Goal: Task Accomplishment & Management: Manage account settings

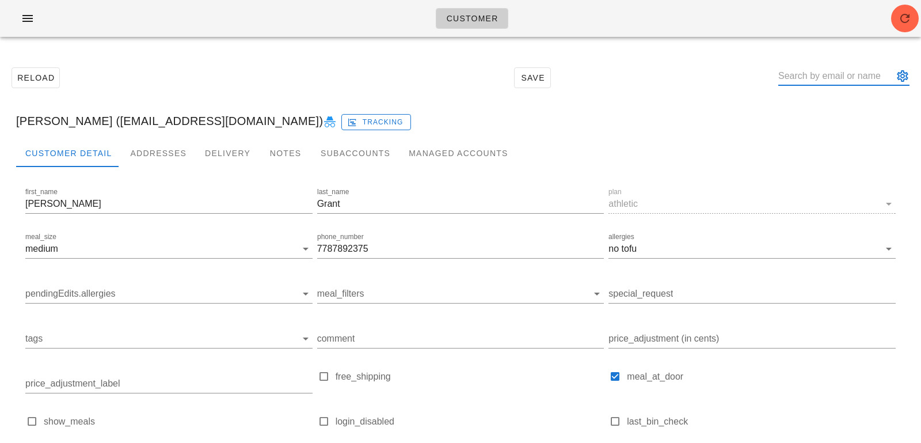
click at [833, 70] on input "text" at bounding box center [835, 76] width 115 height 18
paste input "[EMAIL_ADDRESS][DOMAIN_NAME]"
type input "[EMAIL_ADDRESS][DOMAIN_NAME]"
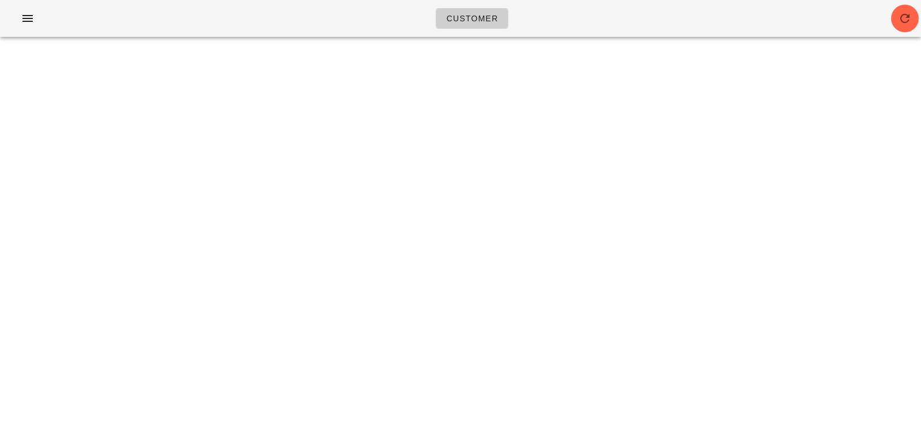
click at [855, 119] on div "Customer Something unexpected happened. Please refresh the page and check your …" at bounding box center [460, 221] width 921 height 443
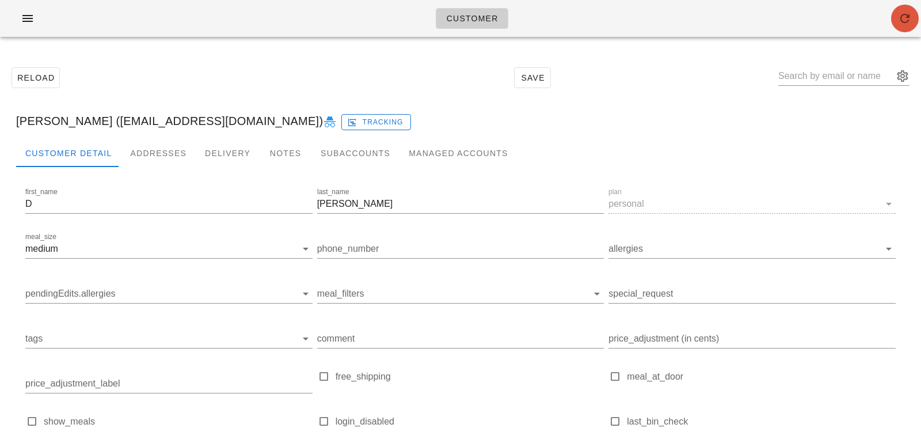
click at [910, 24] on icon "button" at bounding box center [905, 19] width 14 height 14
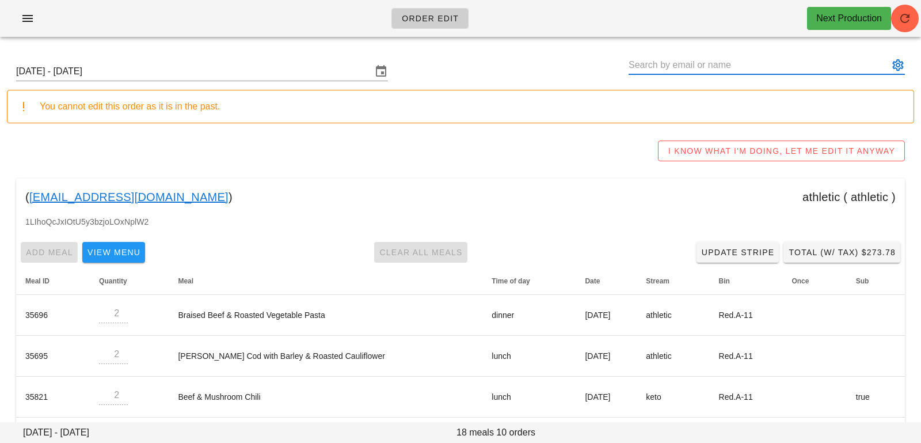
click at [701, 71] on input "text" at bounding box center [758, 65] width 260 height 18
paste input "[EMAIL_ADDRESS][DOMAIN_NAME]"
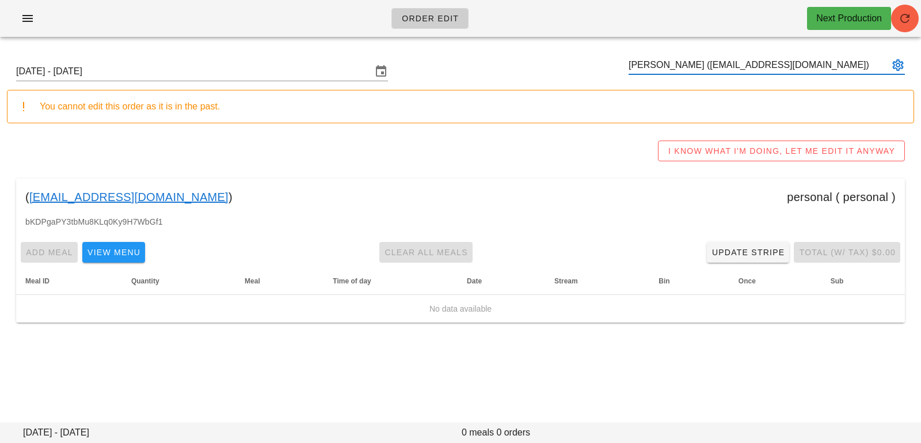
type input "[PERSON_NAME] ([EMAIL_ADDRESS][DOMAIN_NAME])"
click at [914, 24] on span "button" at bounding box center [905, 19] width 28 height 14
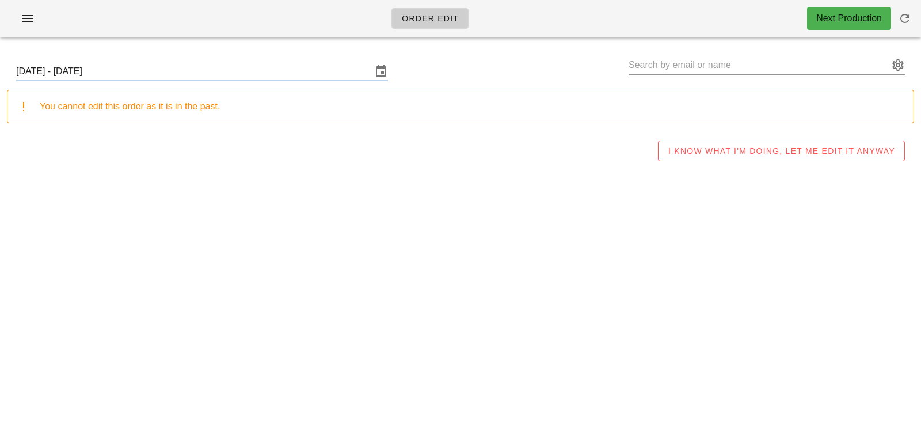
type input "[PERSON_NAME] ([EMAIL_ADDRESS][DOMAIN_NAME])"
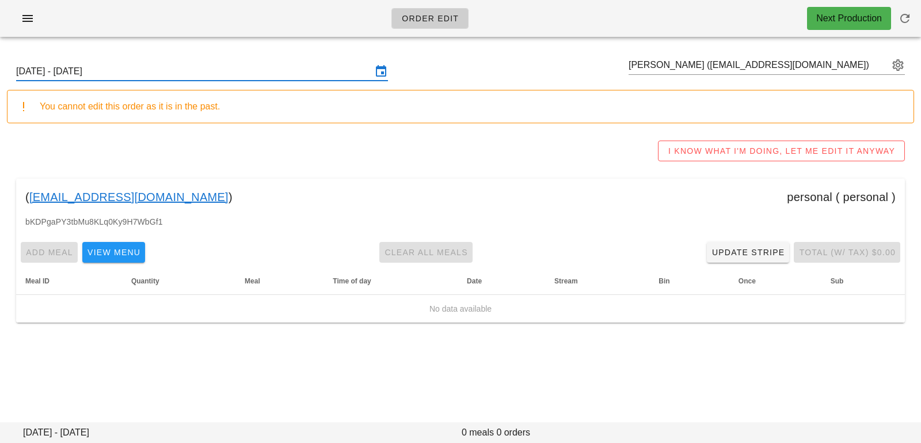
click at [143, 73] on input "[DATE] - [DATE]" at bounding box center [194, 71] width 356 height 18
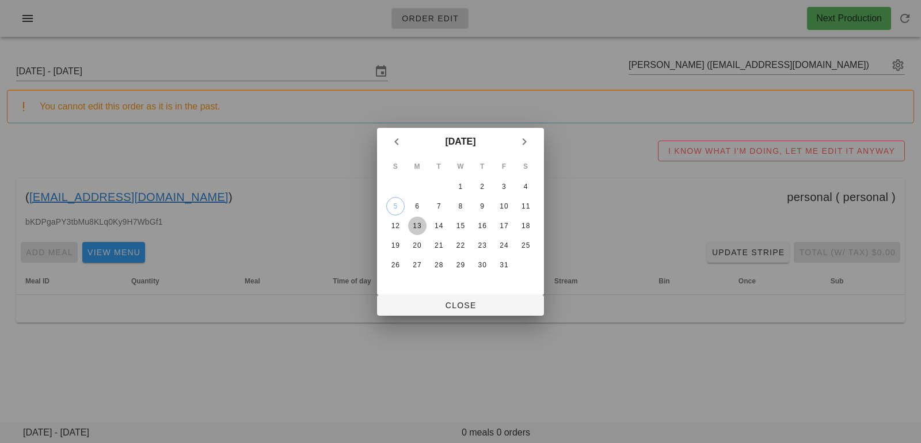
click at [413, 224] on div "13" at bounding box center [417, 226] width 18 height 8
click at [424, 306] on span "Close" at bounding box center [460, 304] width 148 height 9
type input "Sunday October 12 - Saturday October 18"
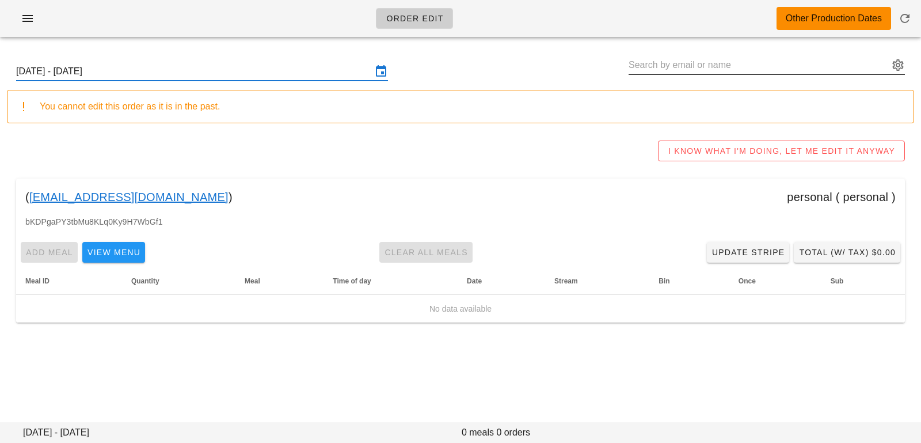
click at [657, 67] on input "text" at bounding box center [758, 65] width 260 height 18
paste input "Brucegilpin@me.com"
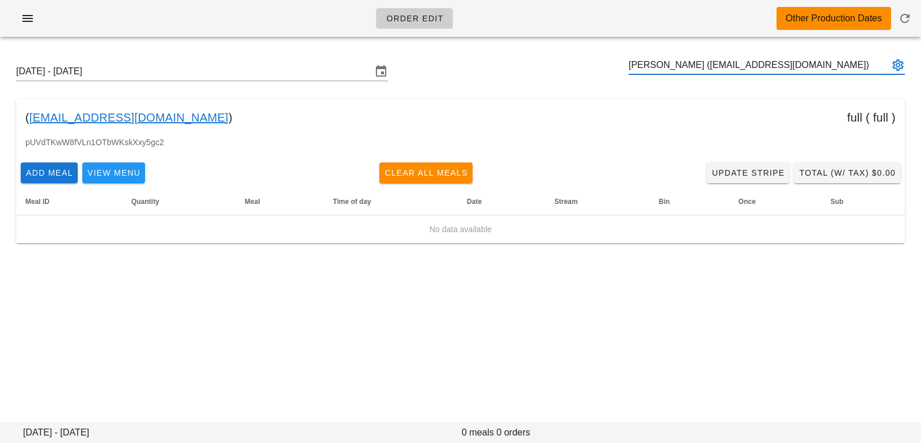
type input "Bruce Gilpin (Brucegilpin@me.com)"
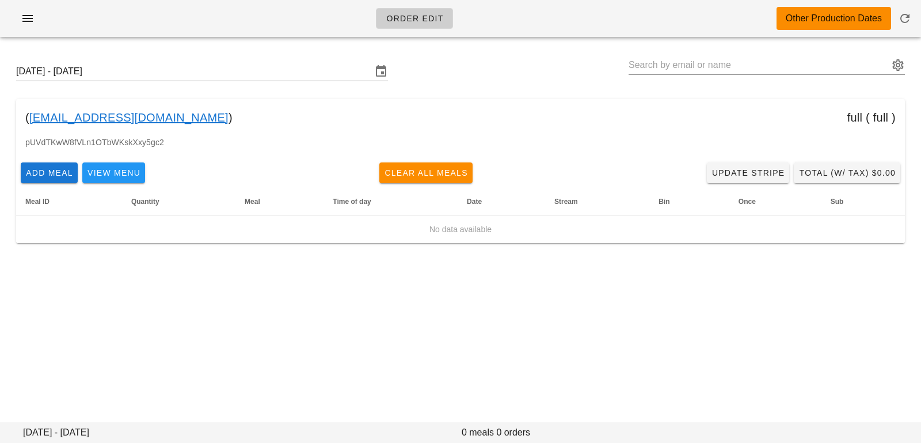
click at [227, 37] on div at bounding box center [460, 23] width 907 height 32
click at [219, 78] on input "[DATE] - [DATE]" at bounding box center [194, 71] width 356 height 18
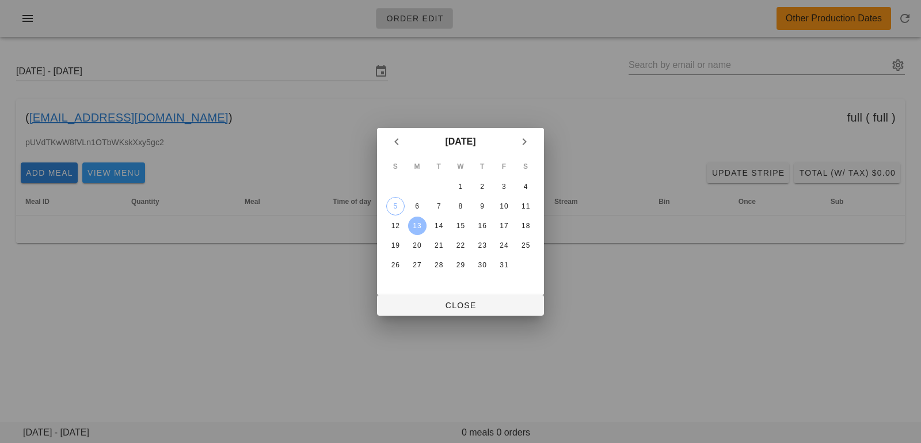
click at [414, 232] on button "13" at bounding box center [417, 225] width 18 height 18
click at [409, 307] on span "Close" at bounding box center [460, 304] width 148 height 9
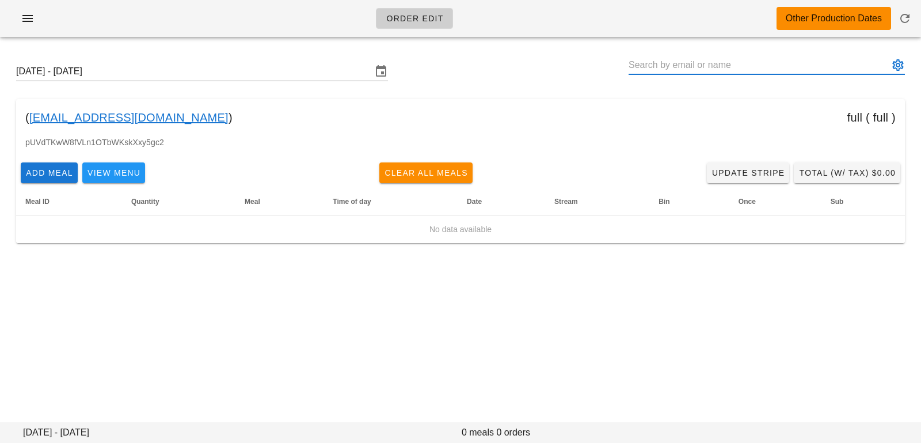
click at [653, 70] on input "text" at bounding box center [758, 65] width 260 height 18
paste input "richardd.wuu@gmail.com"
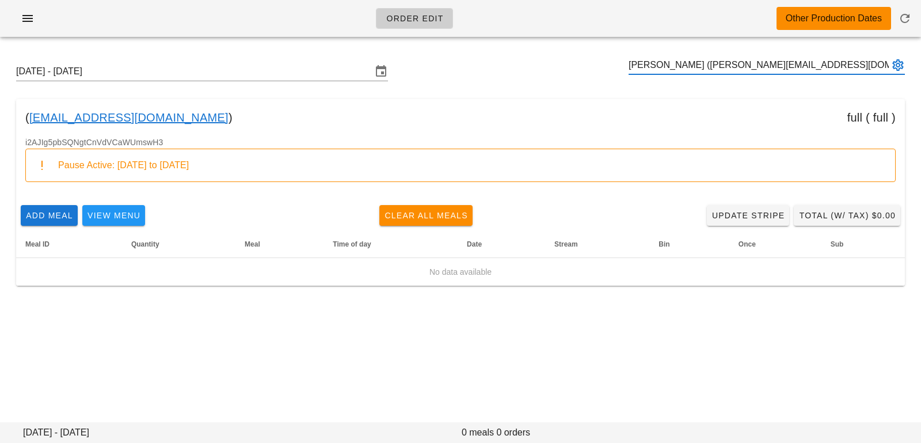
type input "[PERSON_NAME] ([PERSON_NAME][EMAIL_ADDRESS][DOMAIN_NAME])"
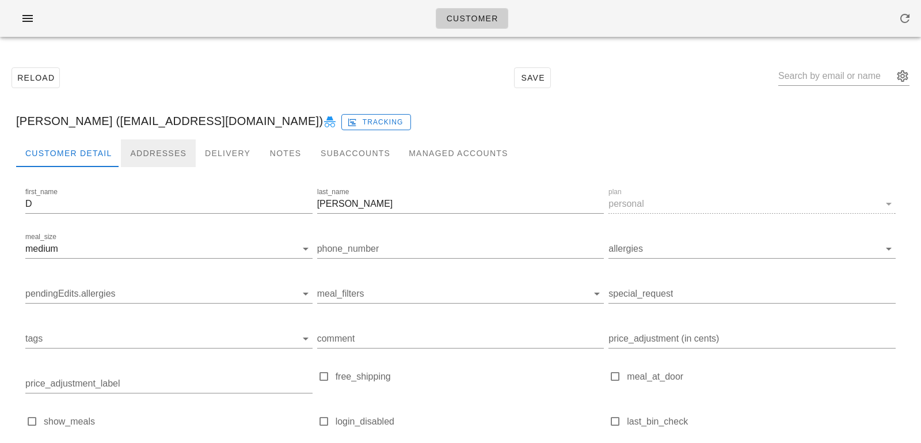
click at [149, 152] on div "Addresses" at bounding box center [158, 153] width 75 height 28
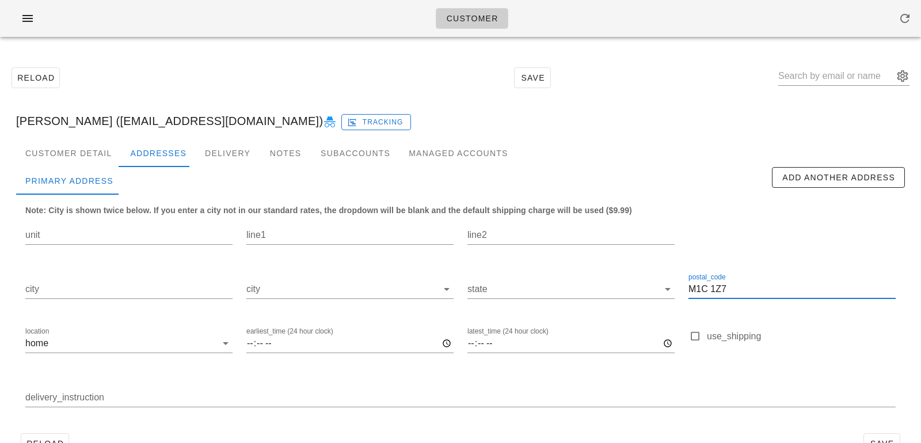
drag, startPoint x: 743, startPoint y: 289, endPoint x: 645, endPoint y: 264, distance: 101.2
click at [654, 275] on div "unit line1 line2 city city state postal_code M1C 1Z7 location home earliest_tim…" at bounding box center [460, 317] width 884 height 216
click at [98, 153] on div "Customer Detail" at bounding box center [68, 153] width 105 height 28
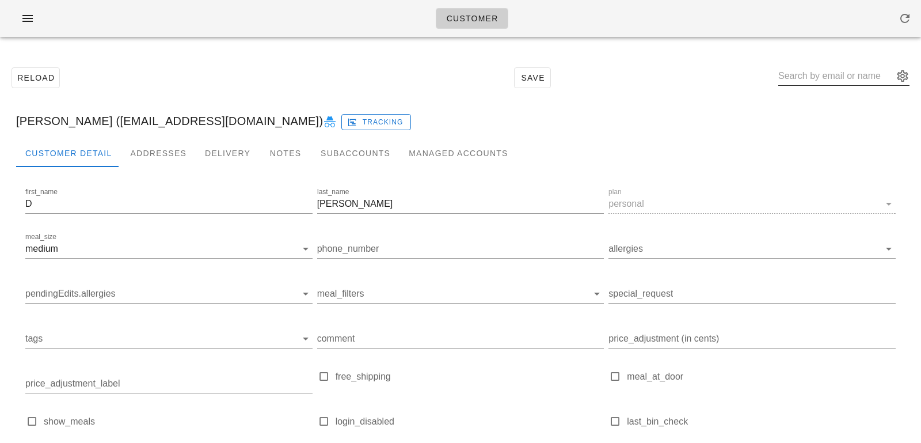
click at [816, 73] on input "text" at bounding box center [835, 76] width 115 height 18
paste input "Brucegilpin@me.com"
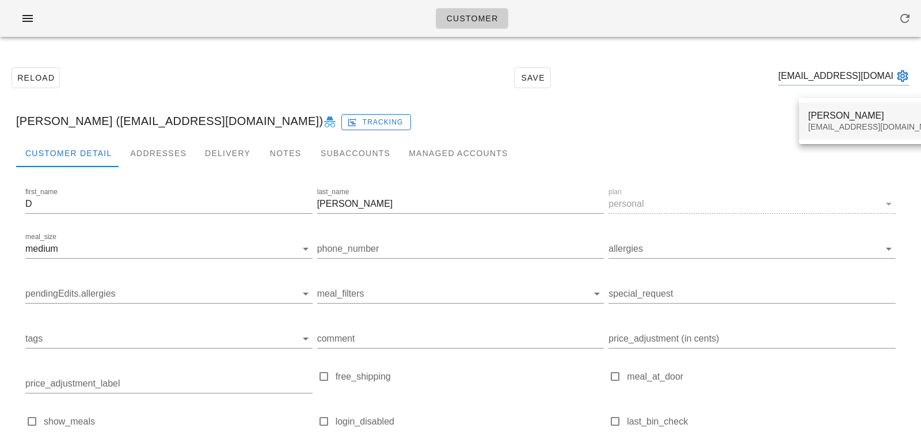
type input "Brucegilpin@me.com"
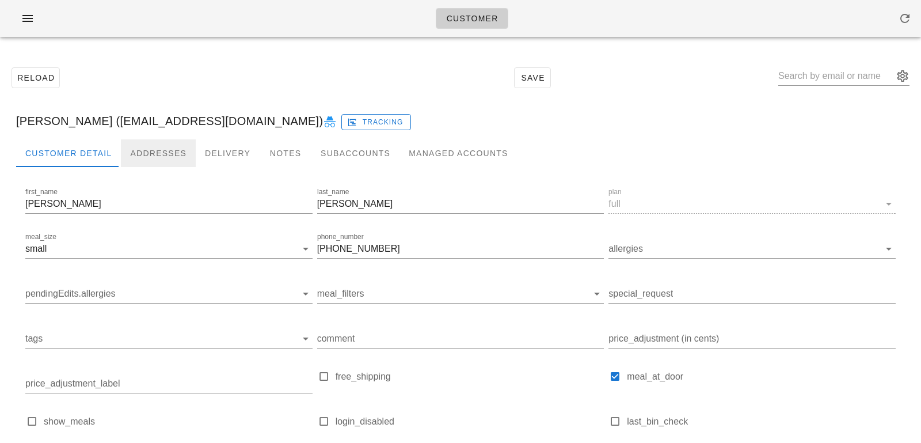
click at [148, 154] on div "Addresses" at bounding box center [158, 153] width 75 height 28
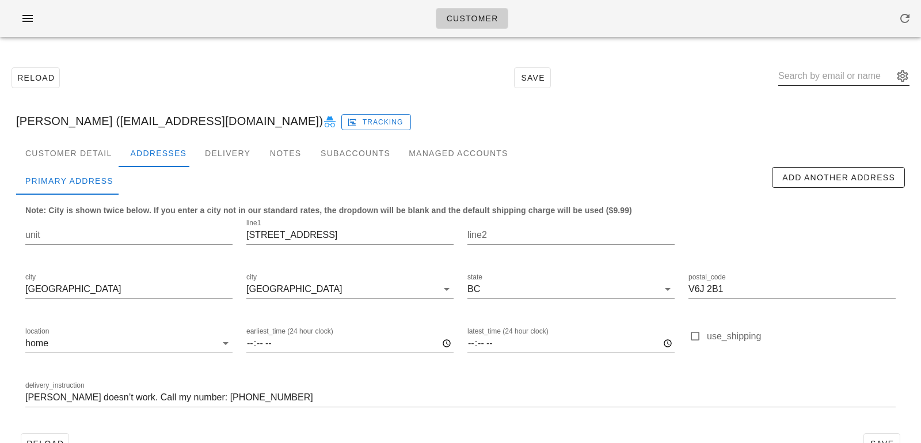
click at [866, 65] on div at bounding box center [843, 79] width 131 height 38
click at [857, 78] on input "text" at bounding box center [835, 76] width 115 height 18
click at [903, 82] on button "appended action" at bounding box center [902, 76] width 14 height 14
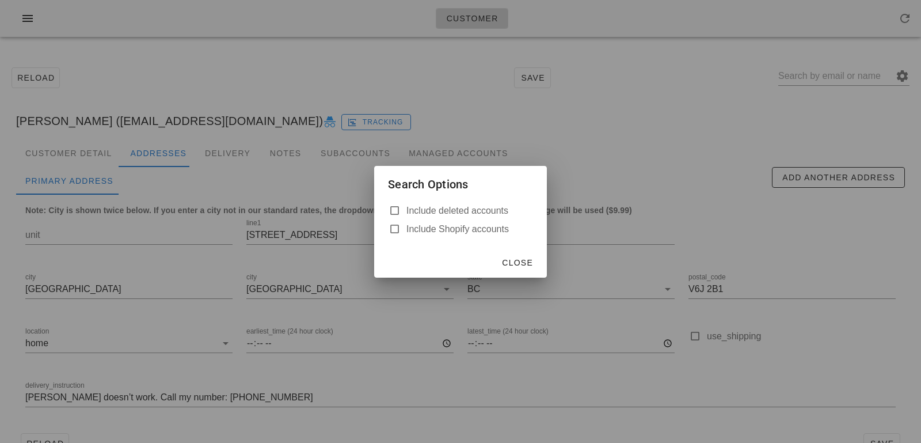
click at [502, 212] on label "Include deleted accounts" at bounding box center [469, 211] width 127 height 12
checkbox input "true"
click at [519, 258] on span "Close" at bounding box center [517, 262] width 32 height 9
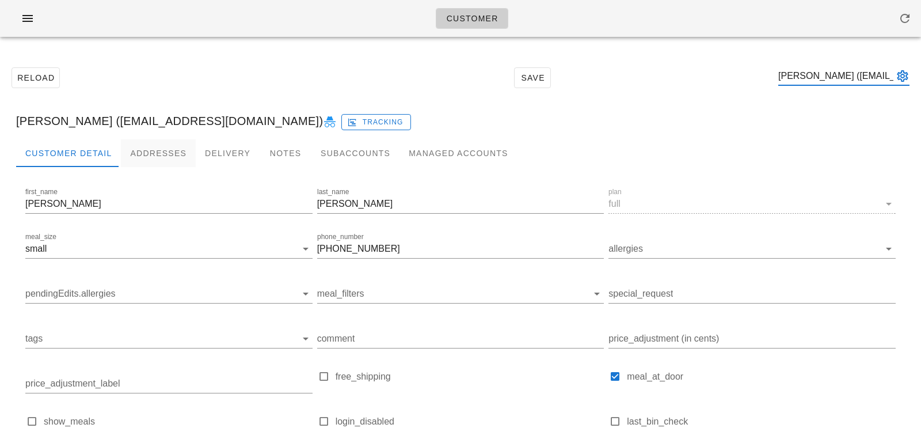
type input "Bruce Gilpin (Brucegilpin@me.com)"
click at [141, 153] on div "Addresses" at bounding box center [158, 153] width 75 height 28
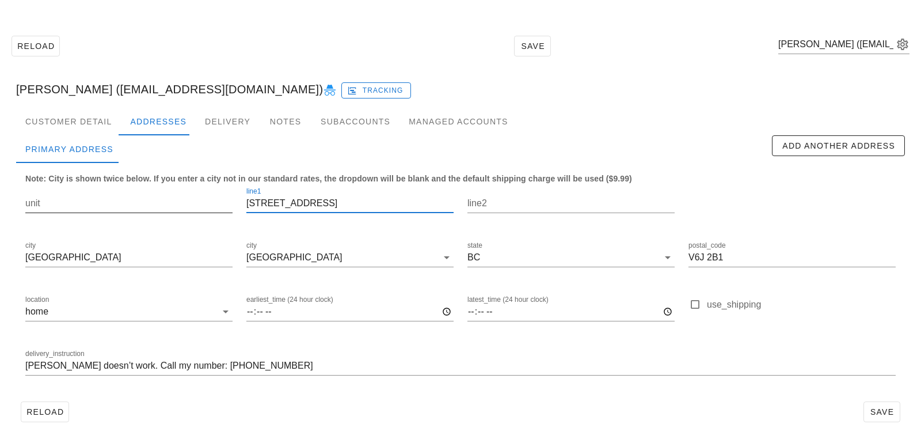
drag, startPoint x: 361, startPoint y: 208, endPoint x: 201, endPoint y: 189, distance: 161.0
click at [201, 189] on div "unit line1 1903 West 10th Avenue line2 city Vancouver city Vancouver state BC p…" at bounding box center [460, 286] width 884 height 216
click at [106, 121] on div "Customer Detail" at bounding box center [68, 122] width 105 height 28
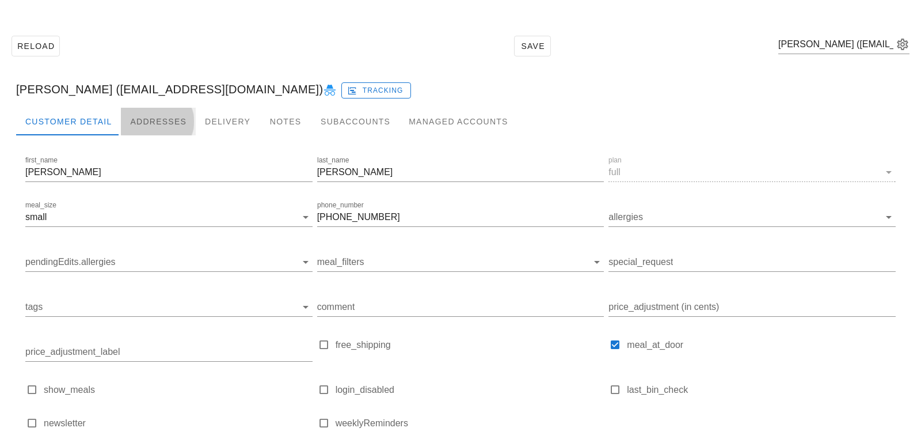
click at [151, 124] on div "Addresses" at bounding box center [158, 122] width 75 height 28
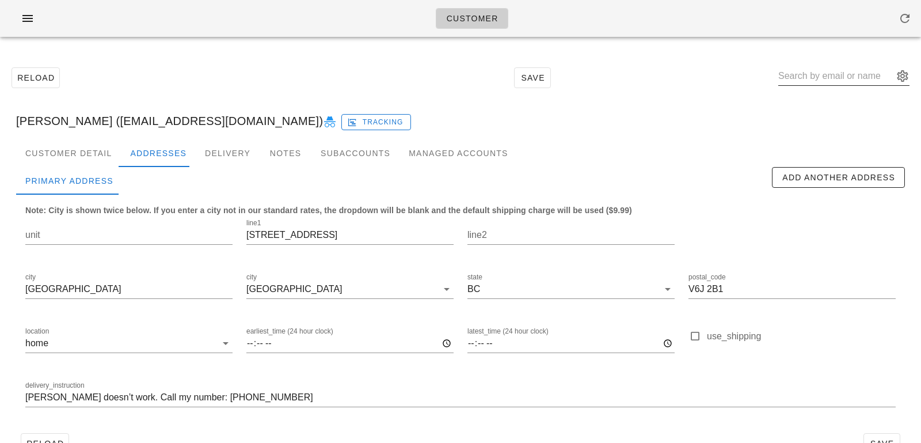
click at [800, 74] on input "text" at bounding box center [835, 76] width 115 height 18
paste input "richardd.wuu@gmail.com"
type input "[EMAIL_ADDRESS][DOMAIN_NAME]"
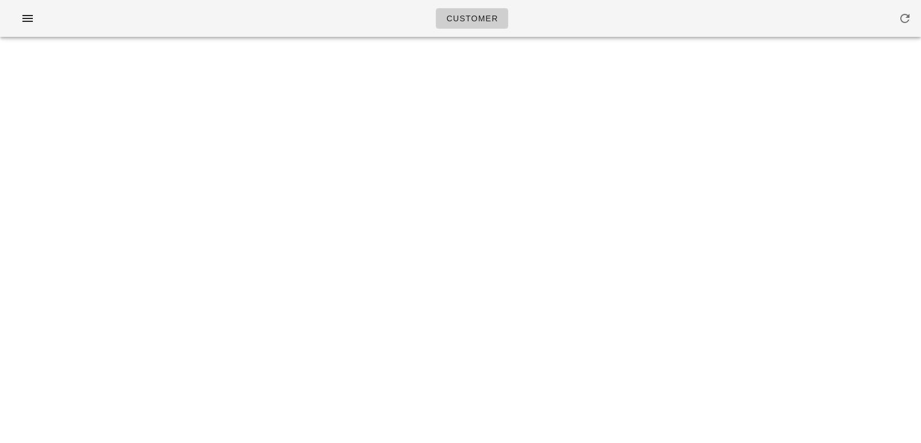
click at [878, 140] on div "Customer Something unexpected happened. Please refresh the page and check your …" at bounding box center [460, 221] width 921 height 443
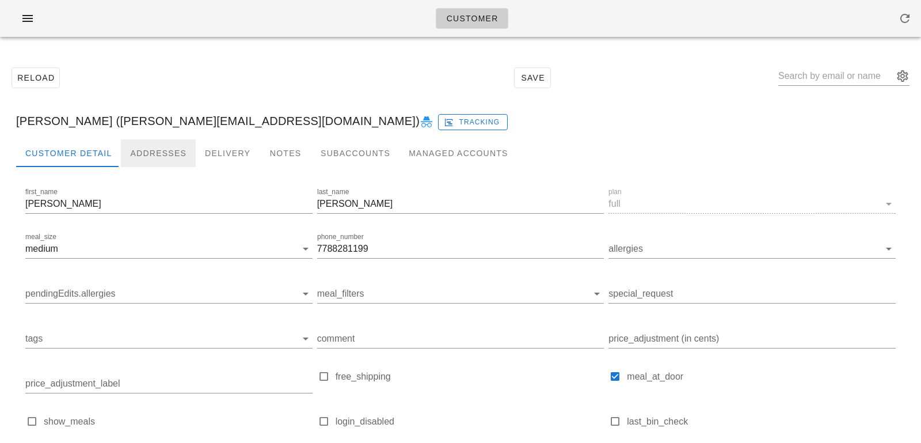
click at [162, 150] on div "Addresses" at bounding box center [158, 153] width 75 height 28
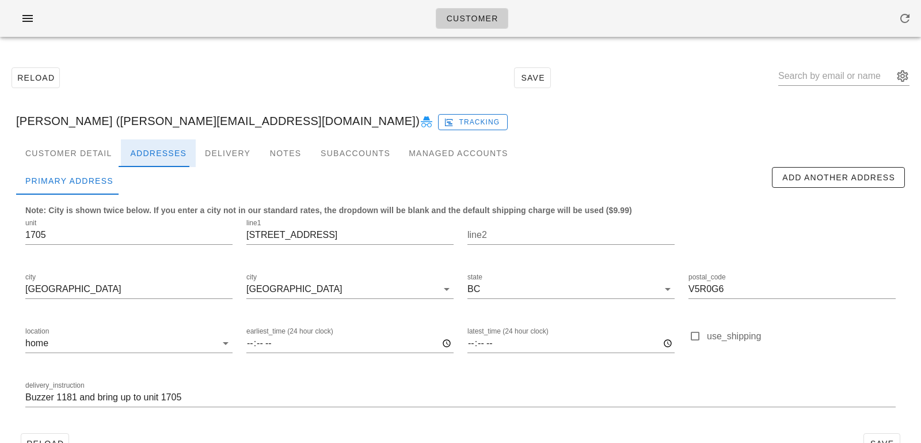
scroll to position [32, 0]
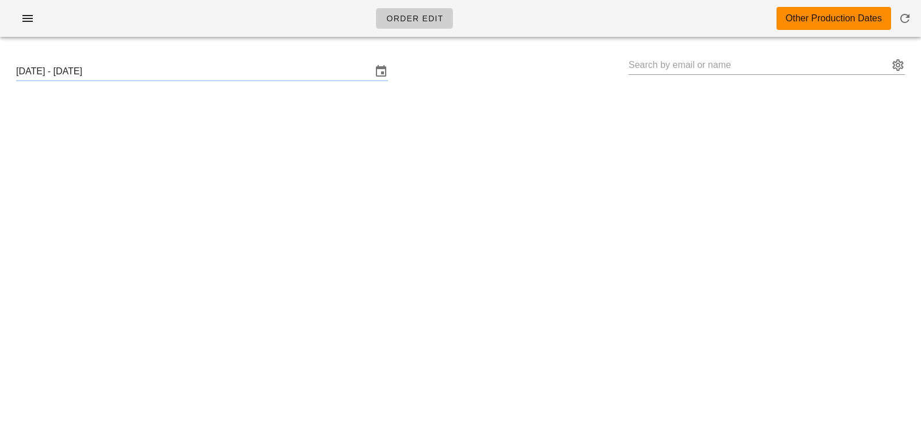
type input "[PERSON_NAME] ([PERSON_NAME][EMAIL_ADDRESS][DOMAIN_NAME])"
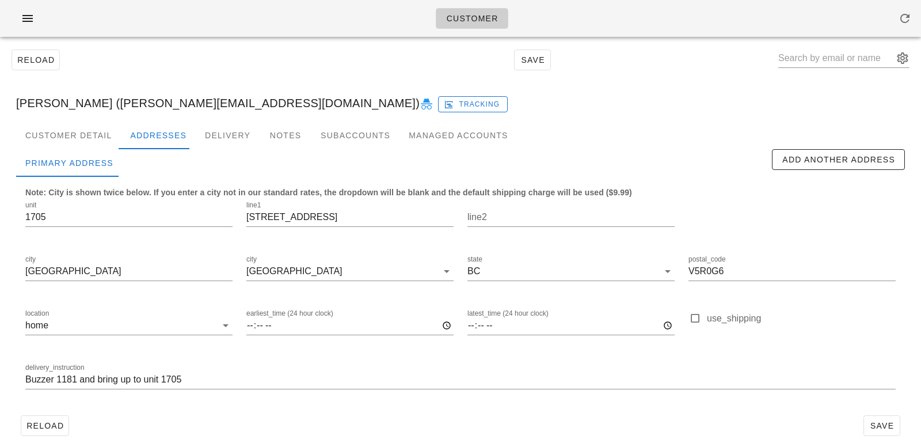
scroll to position [32, 0]
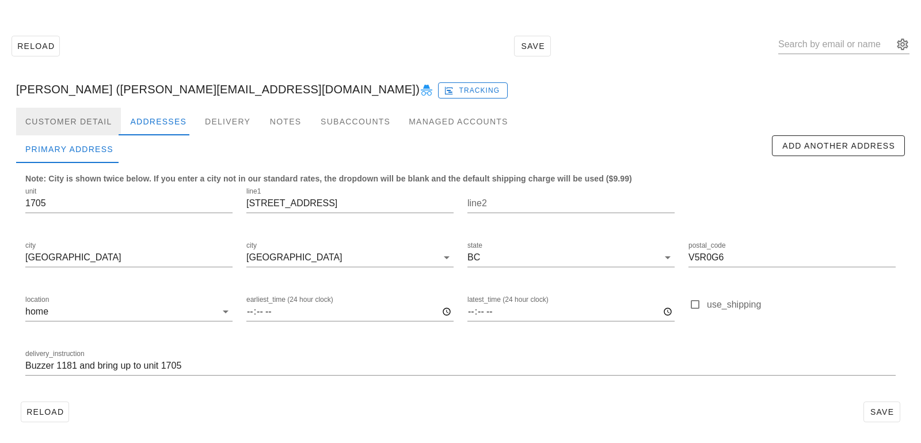
click at [84, 125] on div "Customer Detail" at bounding box center [68, 122] width 105 height 28
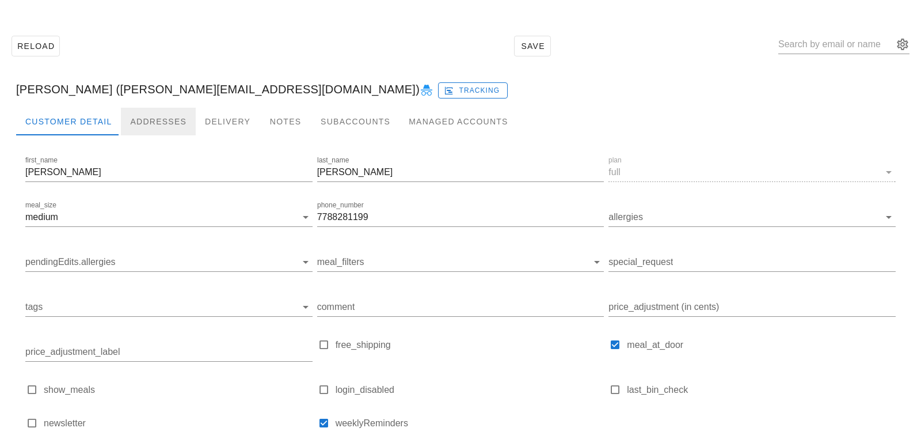
click at [170, 127] on div "Addresses" at bounding box center [158, 122] width 75 height 28
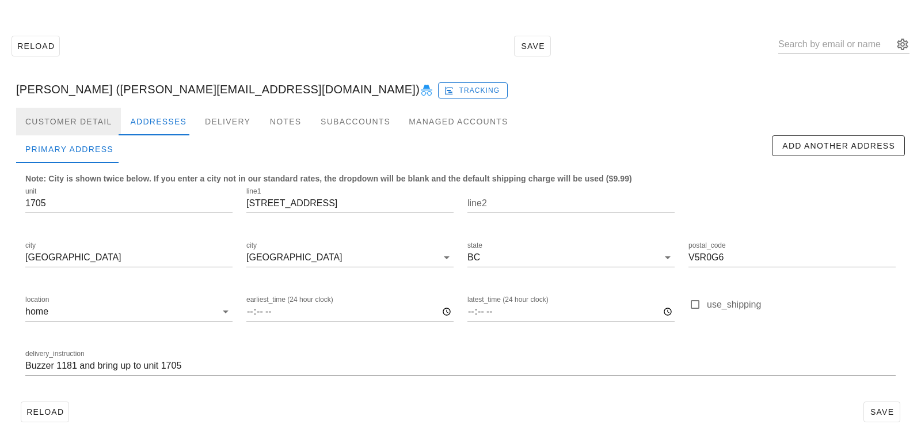
click at [90, 120] on div "Customer Detail" at bounding box center [68, 122] width 105 height 28
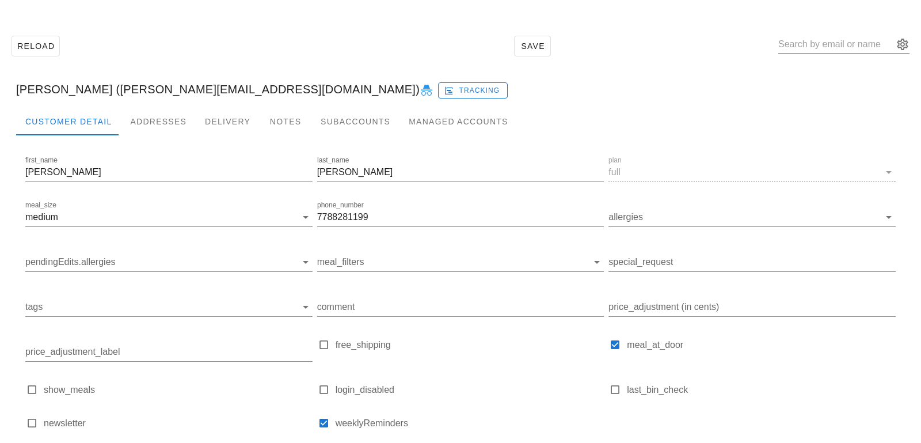
click at [866, 41] on input "text" at bounding box center [835, 44] width 115 height 18
paste input "[EMAIL_ADDRESS][DOMAIN_NAME]"
type input "[EMAIL_ADDRESS][DOMAIN_NAME]"
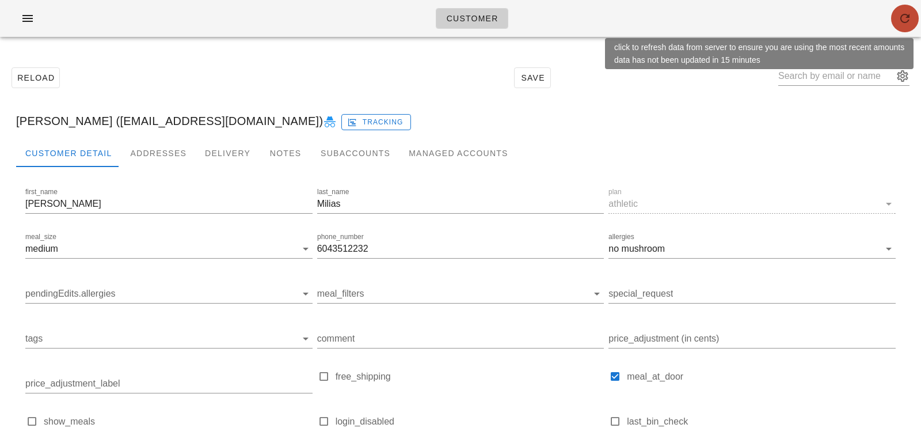
click at [913, 21] on span "button" at bounding box center [905, 19] width 28 height 14
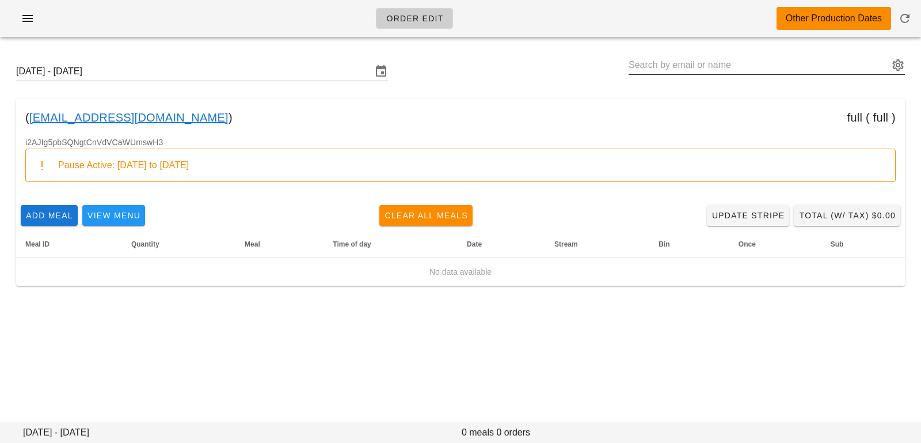
click at [724, 68] on input "text" at bounding box center [758, 65] width 260 height 18
paste input "[EMAIL_ADDRESS][DOMAIN_NAME]"
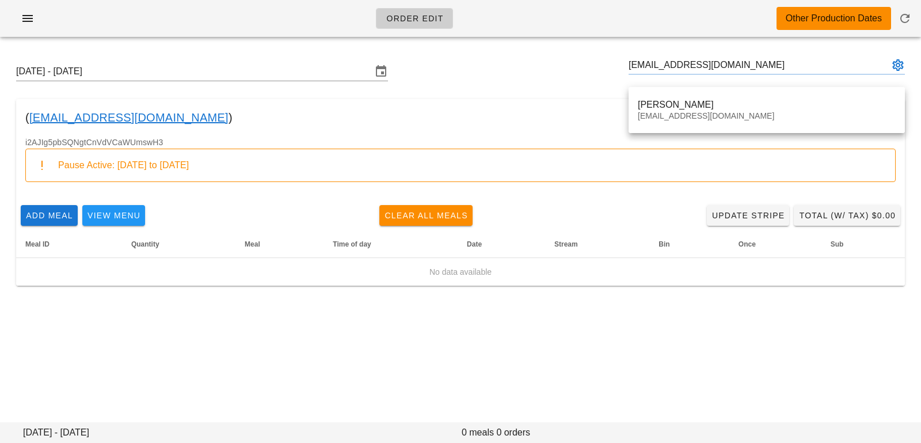
type input "[PERSON_NAME] ([EMAIL_ADDRESS][DOMAIN_NAME])"
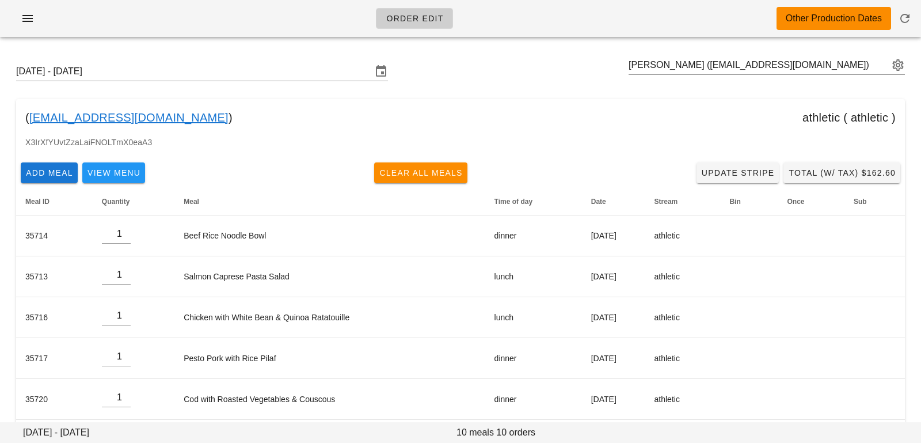
click at [304, 87] on div "[DATE] - [DATE] [PERSON_NAME] ([EMAIL_ADDRESS][DOMAIN_NAME])" at bounding box center [460, 71] width 907 height 37
click at [305, 83] on div "[DATE] - [DATE] [PERSON_NAME] ([EMAIL_ADDRESS][DOMAIN_NAME])" at bounding box center [460, 71] width 907 height 37
click at [308, 75] on input "[DATE] - [DATE]" at bounding box center [194, 71] width 356 height 18
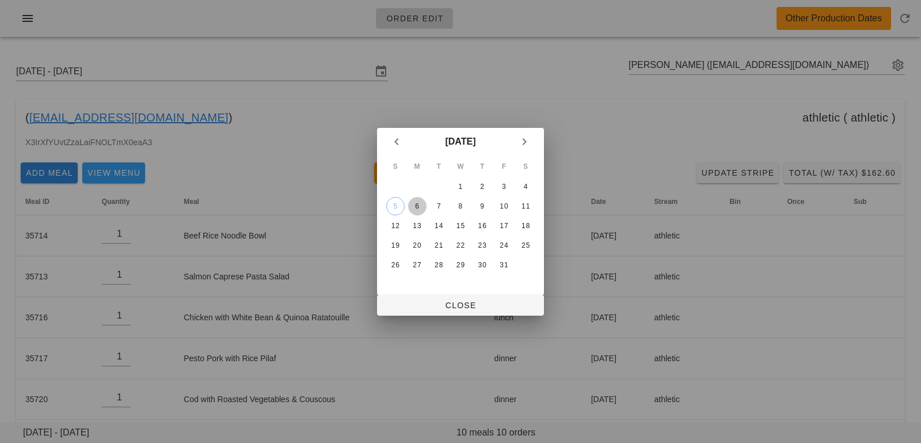
click at [416, 203] on div "6" at bounding box center [417, 206] width 18 height 8
click at [443, 305] on span "Close" at bounding box center [460, 304] width 148 height 9
type input "[DATE] - [DATE]"
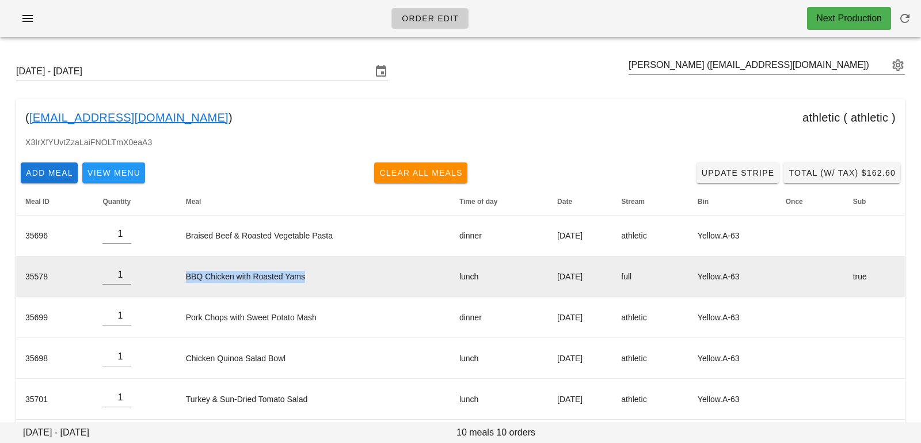
drag, startPoint x: 175, startPoint y: 276, endPoint x: 308, endPoint y: 281, distance: 133.6
click at [308, 281] on td "BBQ Chicken with Roasted Yams" at bounding box center [313, 276] width 273 height 41
copy td "BBQ Chicken with Roasted Yams"
click at [310, 273] on td "BBQ Chicken with Roasted Yams" at bounding box center [313, 276] width 273 height 41
drag, startPoint x: 298, startPoint y: 277, endPoint x: 182, endPoint y: 264, distance: 116.4
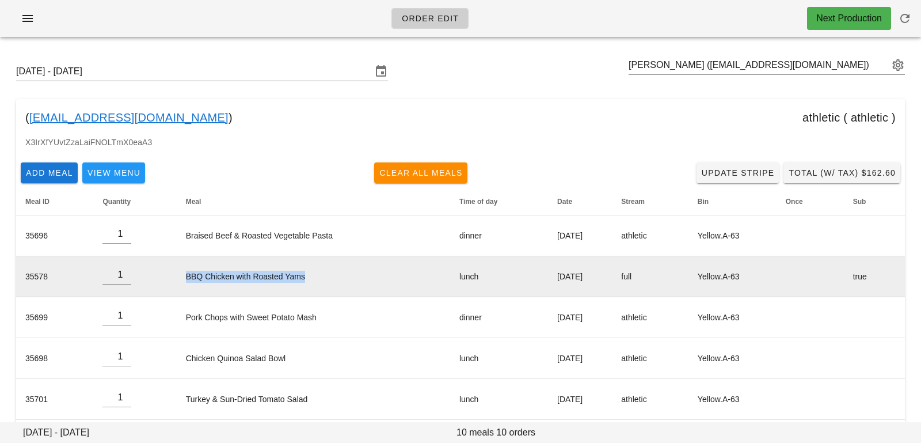
click at [182, 264] on td "BBQ Chicken with Roasted Yams" at bounding box center [313, 276] width 273 height 41
copy td "BBQ Chicken with Roasted Yams"
click at [304, 274] on td "BBQ Chicken with Roasted Yams" at bounding box center [313, 276] width 273 height 41
drag, startPoint x: 296, startPoint y: 276, endPoint x: 135, endPoint y: 259, distance: 162.6
click at [135, 260] on tr "35578 1 BBQ Chicken with Roasted Yams lunch [DATE] full Yellow.A-63 true" at bounding box center [460, 276] width 889 height 41
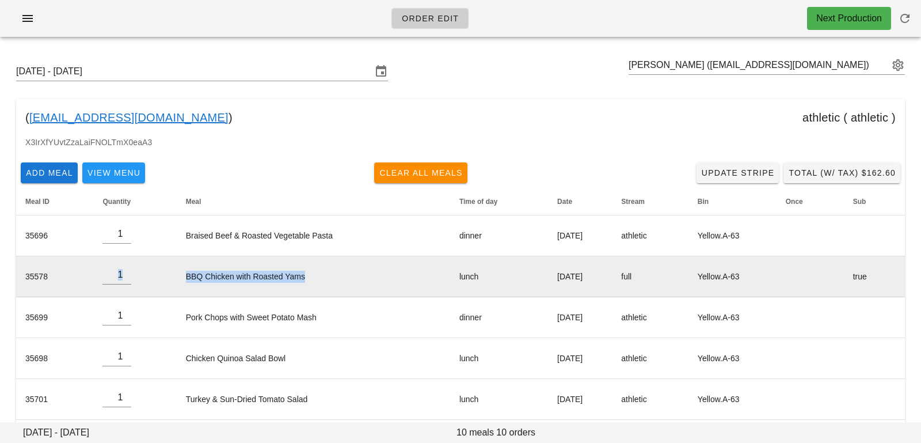
click at [177, 276] on td "BBQ Chicken with Roasted Yams" at bounding box center [313, 276] width 273 height 41
drag, startPoint x: 174, startPoint y: 276, endPoint x: 311, endPoint y: 271, distance: 137.1
click at [311, 273] on td "BBQ Chicken with Roasted Yams" at bounding box center [313, 276] width 273 height 41
copy td "BBQ Chicken with Roasted Yams"
click at [450, 267] on td "lunch" at bounding box center [499, 276] width 98 height 41
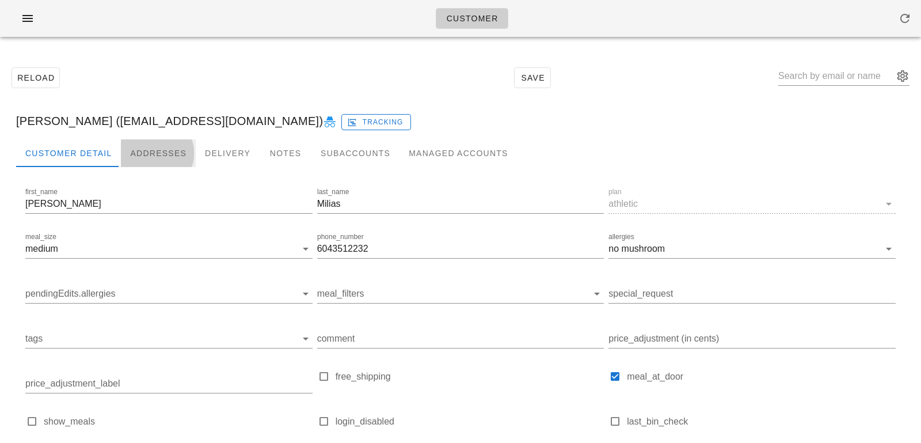
click at [157, 156] on div "Addresses" at bounding box center [158, 153] width 75 height 28
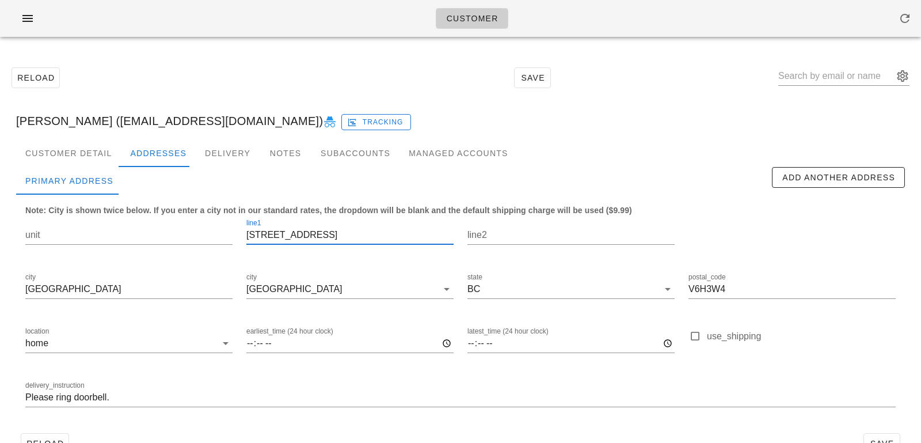
click at [275, 235] on input "1303 west 8th ave" at bounding box center [349, 235] width 207 height 18
click at [314, 230] on input "1303 West 8th ave" at bounding box center [349, 235] width 207 height 18
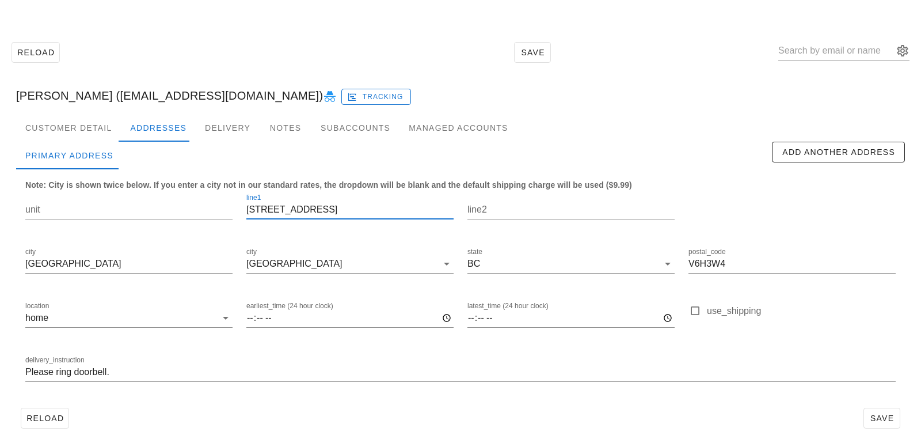
scroll to position [32, 0]
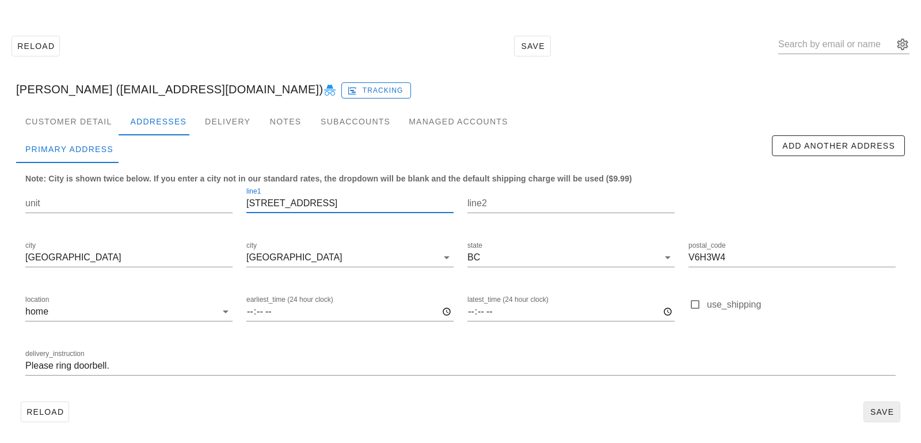
type input "1303 West 8th Ave"
click at [884, 418] on button "Save" at bounding box center [881, 411] width 37 height 21
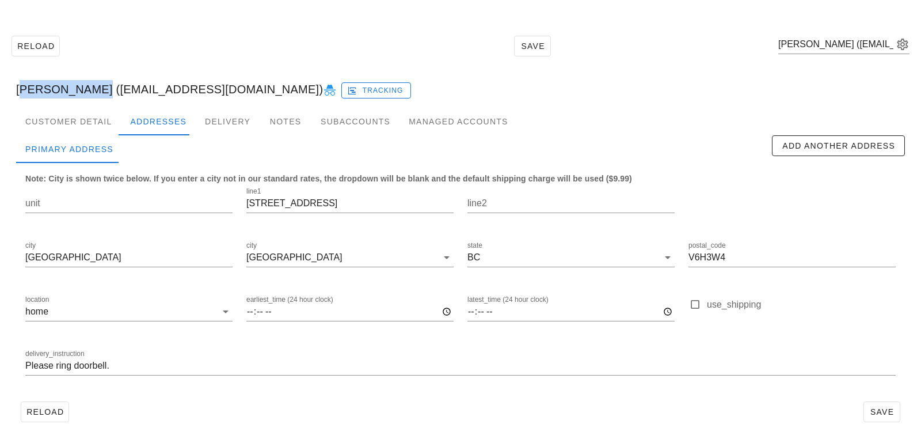
drag, startPoint x: 77, startPoint y: 87, endPoint x: 2, endPoint y: 86, distance: 74.8
click at [2, 86] on div "Reload Save Anita Milias (amiliasvfx@gmail.com) Anita Milias (amiliasvfx@gmail.…" at bounding box center [460, 228] width 921 height 428
copy div "[PERSON_NAME]"
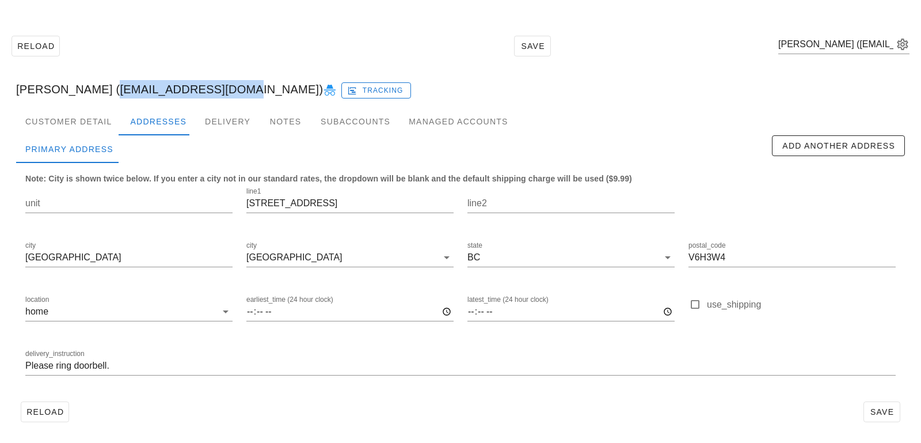
drag, startPoint x: 86, startPoint y: 90, endPoint x: 198, endPoint y: 93, distance: 112.3
click at [198, 93] on div "Anita Milias (amiliasvfx@gmail.com) Tracking" at bounding box center [460, 89] width 907 height 37
copy div "[EMAIL_ADDRESS][DOMAIN_NAME]"
click at [115, 126] on div "Customer Detail" at bounding box center [68, 122] width 105 height 28
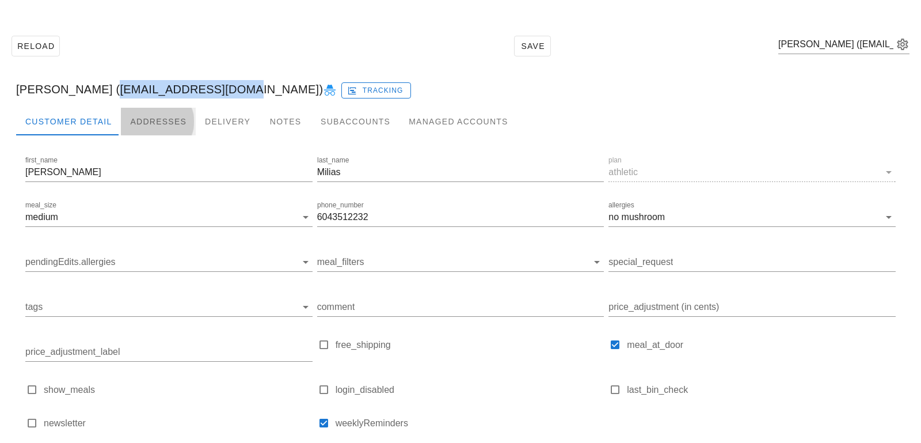
click at [163, 120] on div "Addresses" at bounding box center [158, 122] width 75 height 28
